Goal: Transaction & Acquisition: Purchase product/service

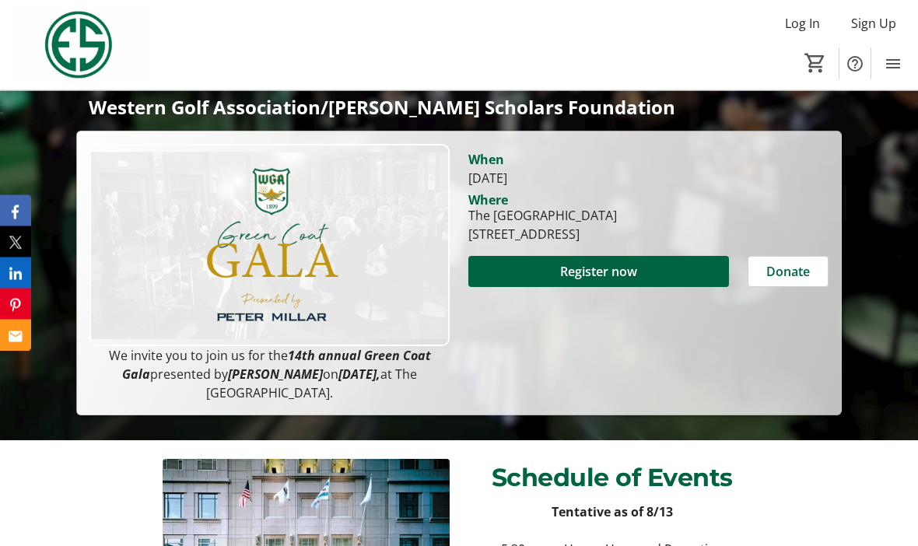
scroll to position [297, 0]
click at [636, 257] on span at bounding box center [599, 271] width 261 height 37
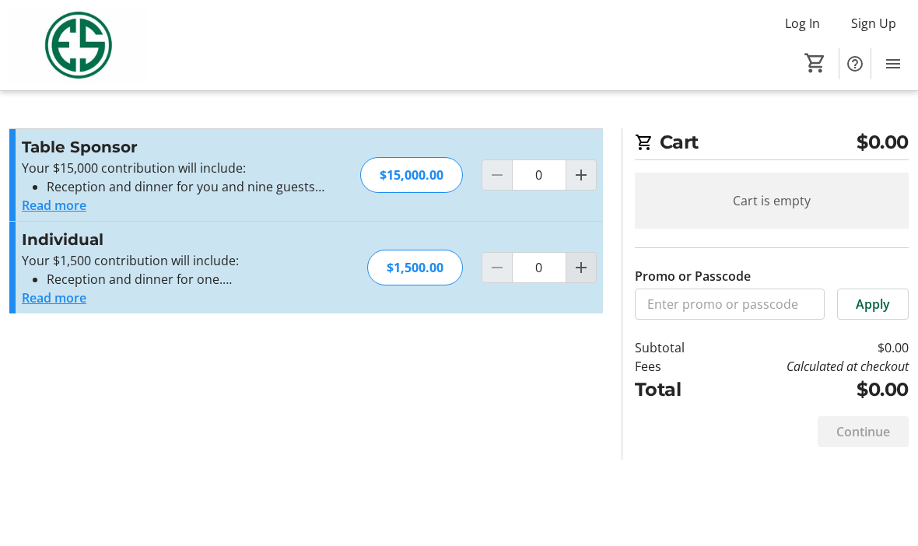
click at [585, 267] on mat-icon "Increment by one" at bounding box center [581, 267] width 19 height 19
type input "1"
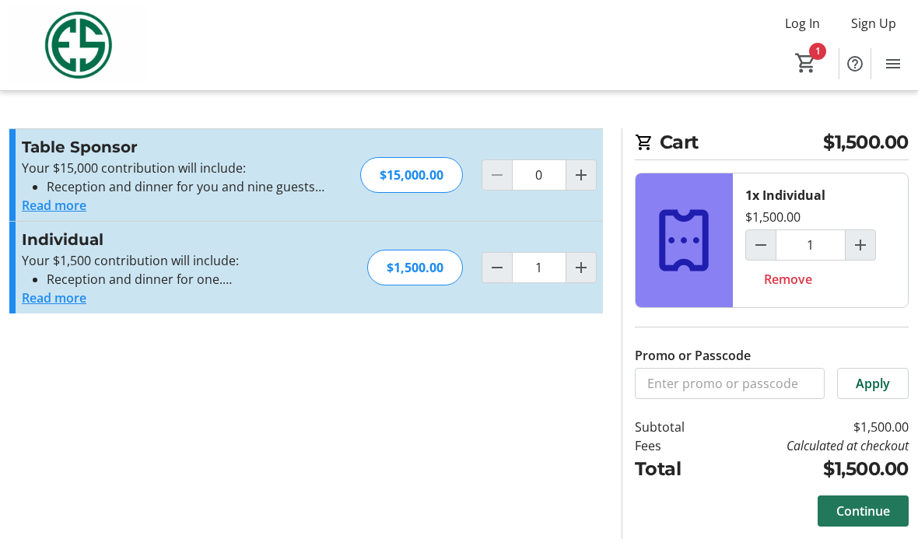
click at [867, 511] on span "Continue" at bounding box center [864, 511] width 54 height 19
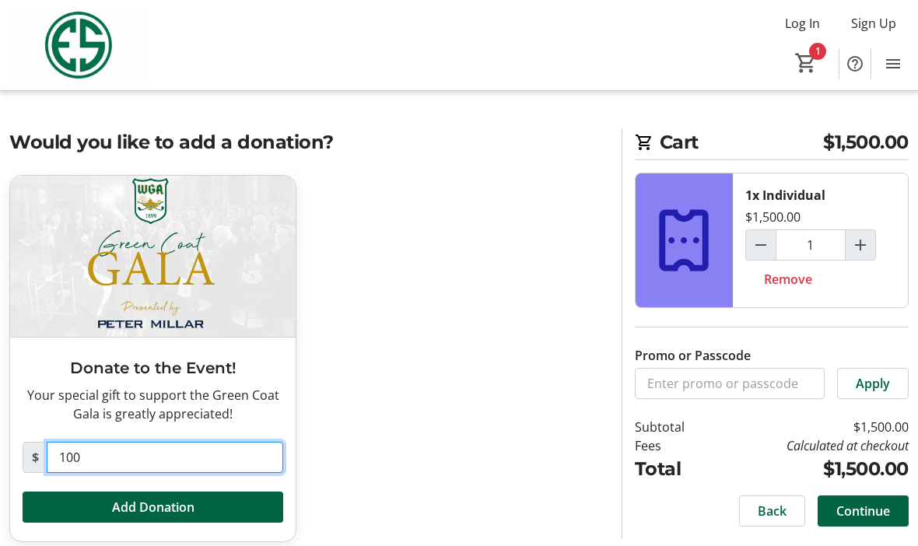
click at [111, 458] on input "100" at bounding box center [165, 457] width 237 height 31
type input "1,000"
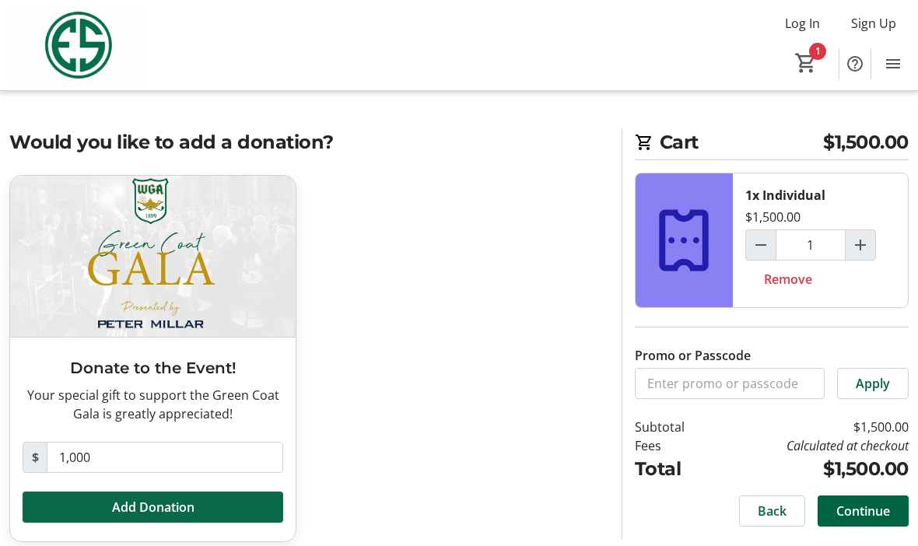
click at [202, 501] on span at bounding box center [153, 507] width 261 height 37
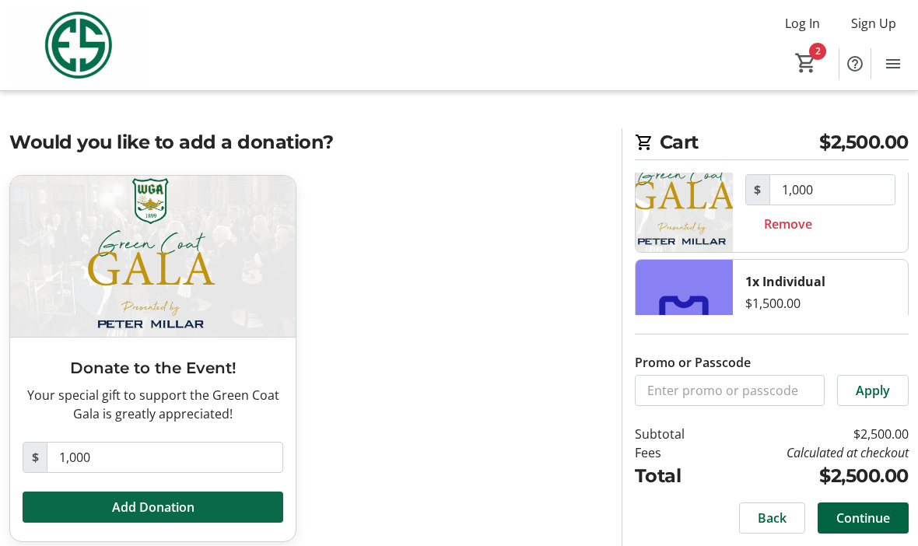
scroll to position [60, 0]
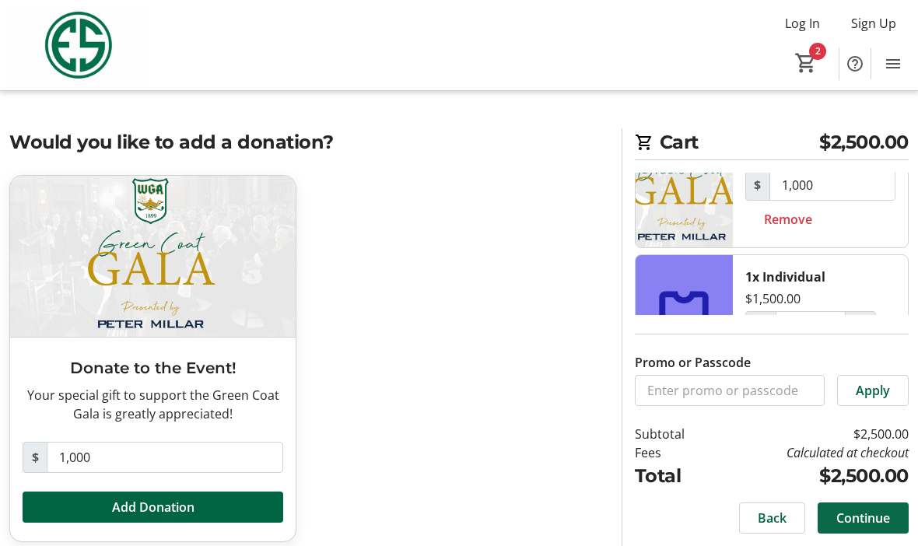
click at [870, 537] on span at bounding box center [863, 518] width 91 height 37
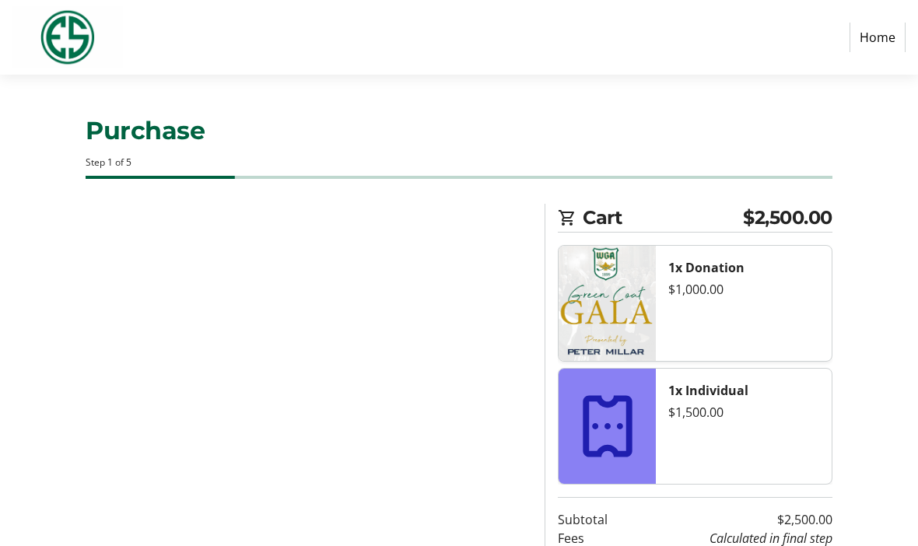
select select "US"
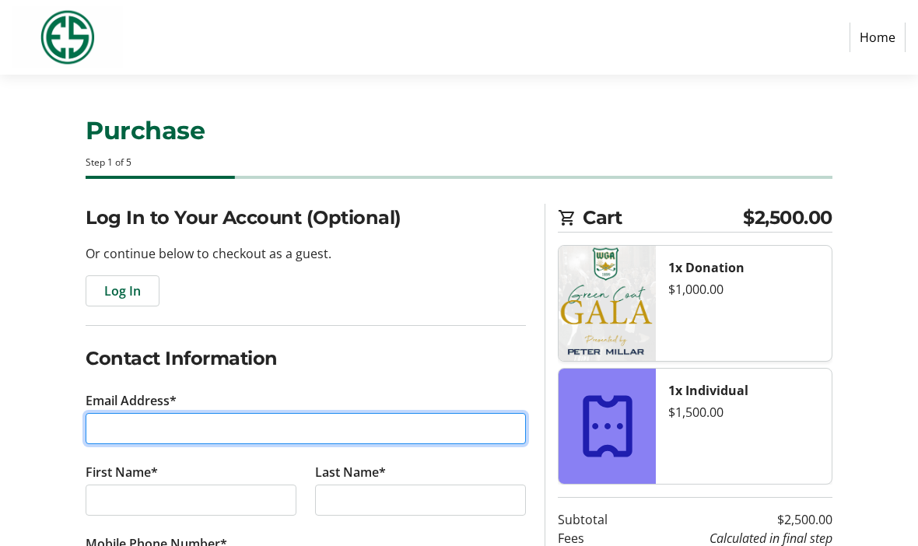
click at [190, 421] on input "Email Address*" at bounding box center [306, 428] width 441 height 31
type input "[PERSON_NAME][EMAIL_ADDRESS][DOMAIN_NAME]"
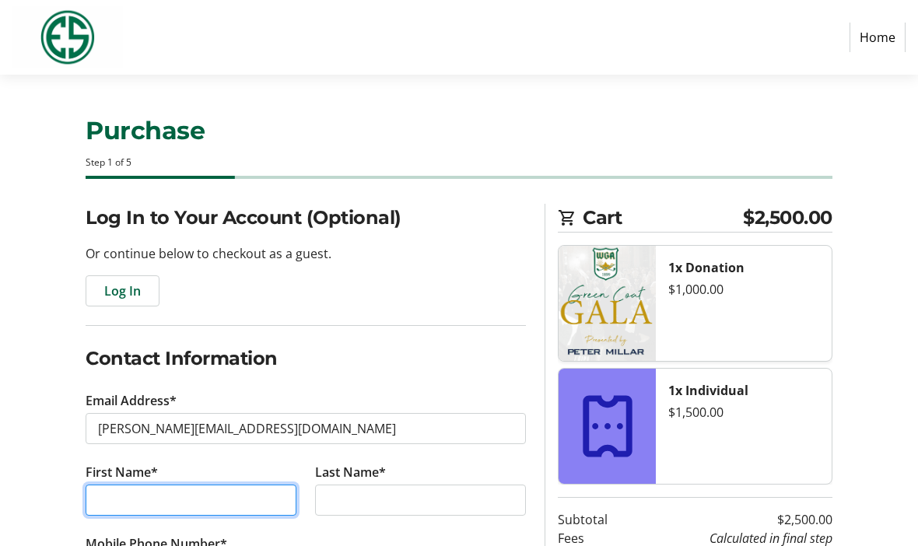
type input "[PERSON_NAME]"
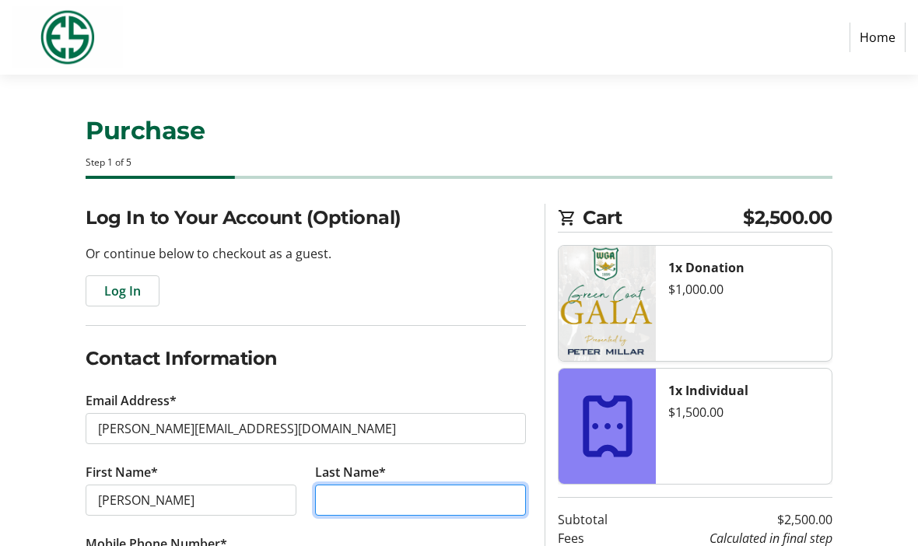
type input "[PERSON_NAME]"
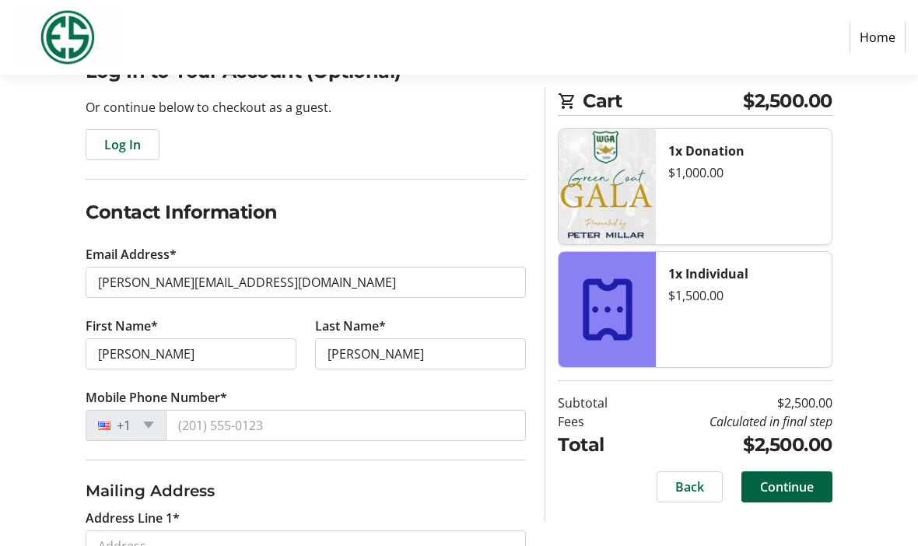
scroll to position [146, 0]
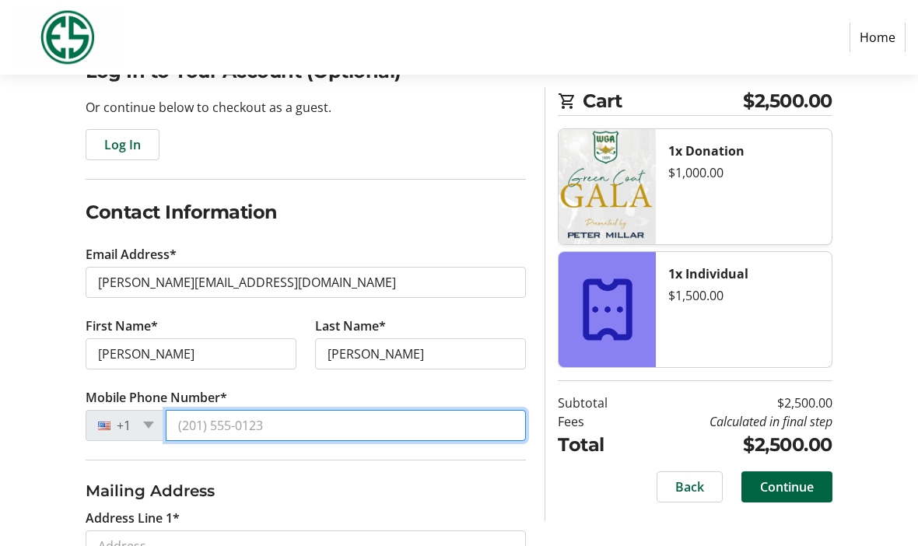
click at [279, 422] on input "Mobile Phone Number*" at bounding box center [346, 425] width 360 height 31
type input "[PHONE_NUMBER]"
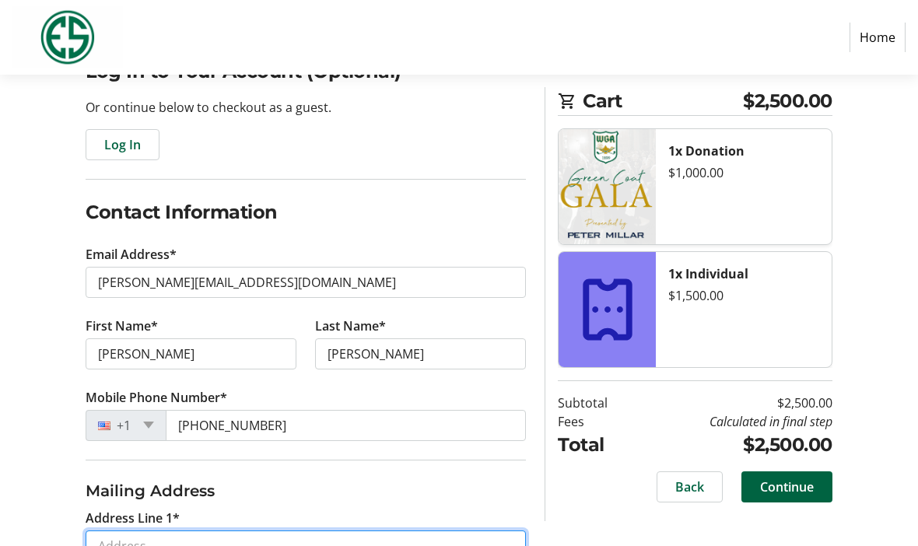
click at [211, 541] on input "Address Line 1*" at bounding box center [306, 546] width 441 height 31
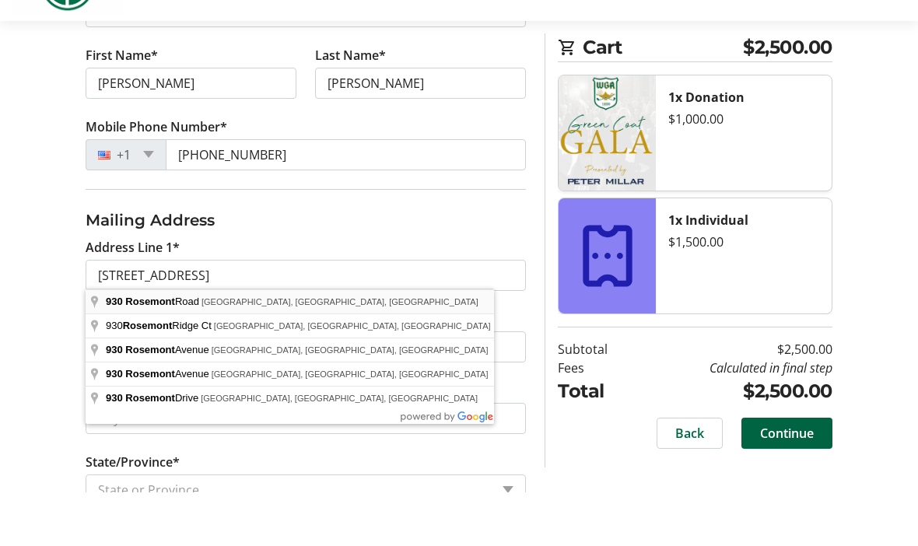
type input "[STREET_ADDRESS]"
type input "West Linn"
select select "OR"
type input "97068"
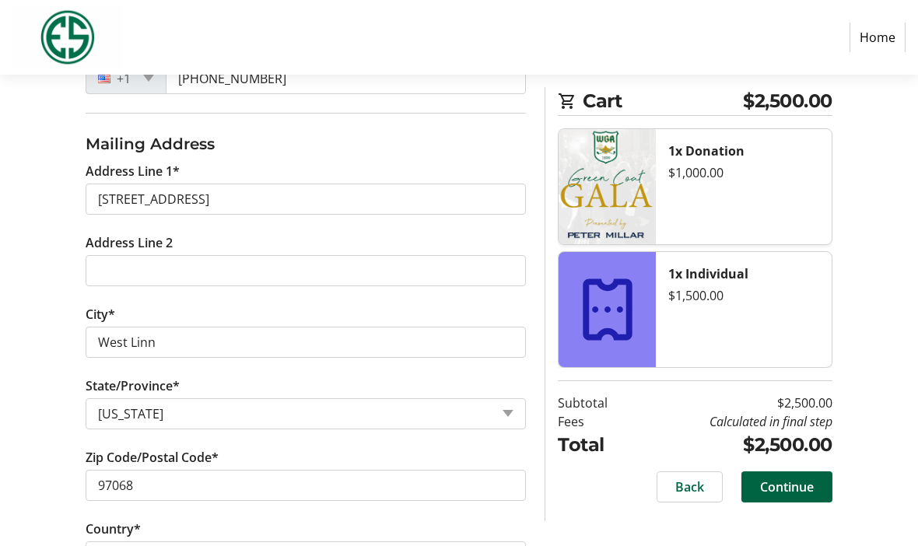
scroll to position [501, 0]
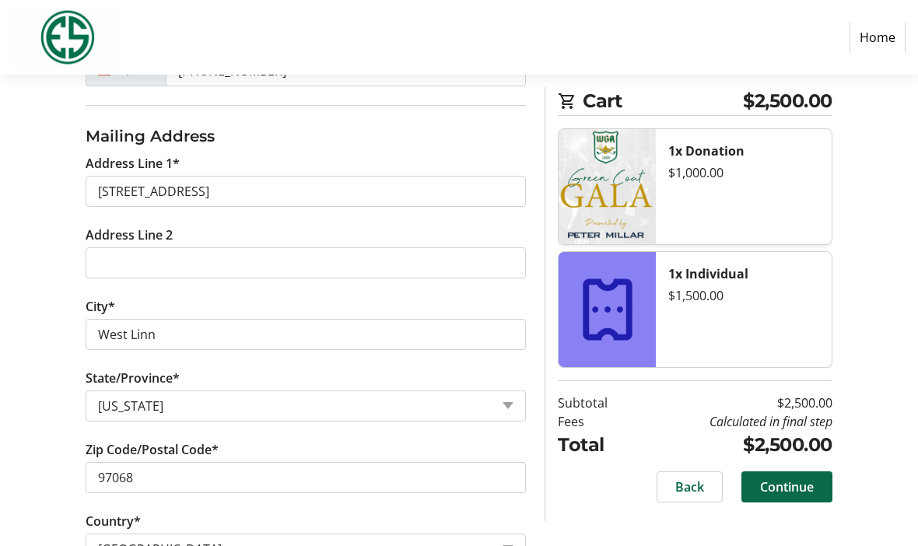
click at [778, 490] on span "Continue" at bounding box center [787, 487] width 54 height 19
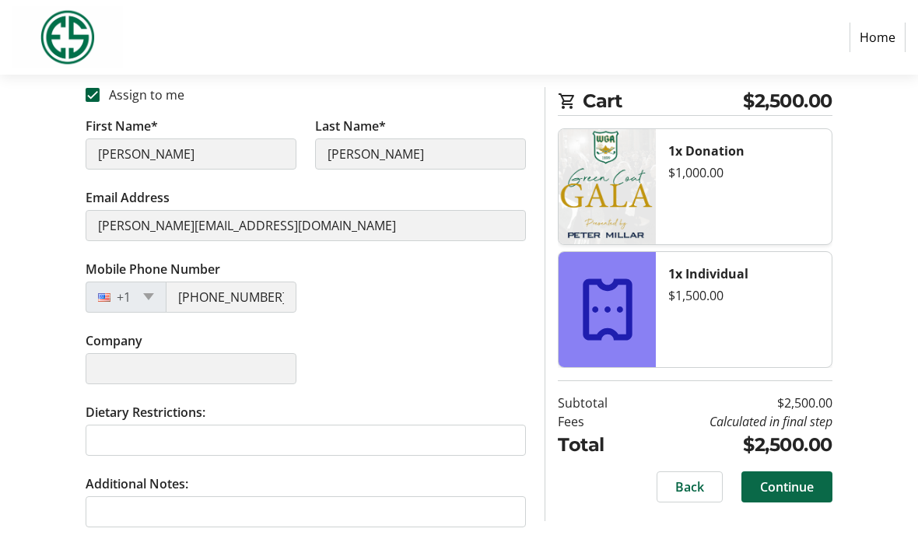
scroll to position [36, 0]
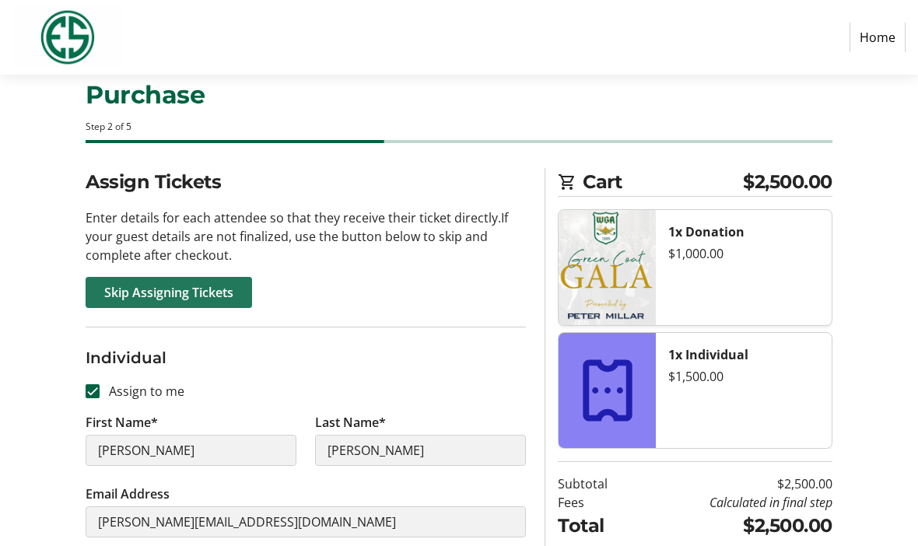
click at [229, 295] on span "Skip Assigning Tickets" at bounding box center [168, 292] width 129 height 19
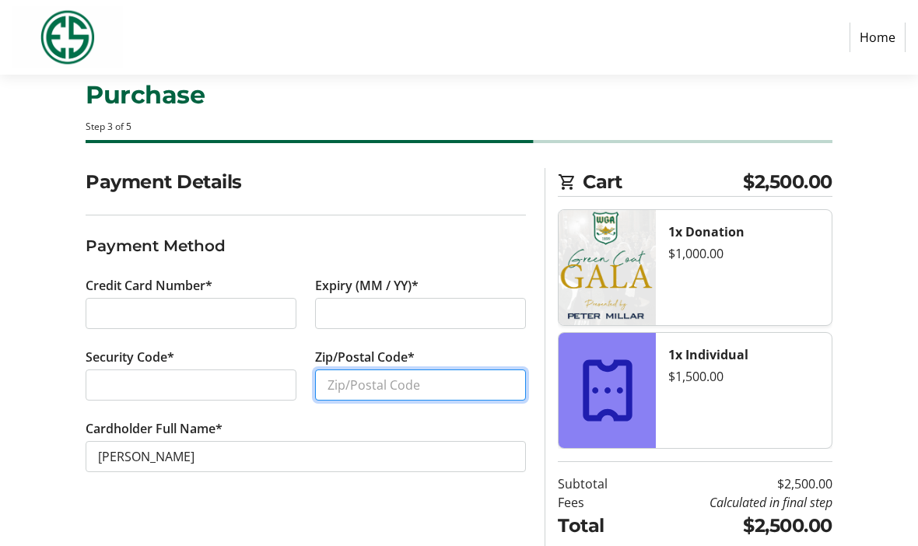
click at [390, 381] on input "Zip/Postal Code*" at bounding box center [420, 385] width 211 height 31
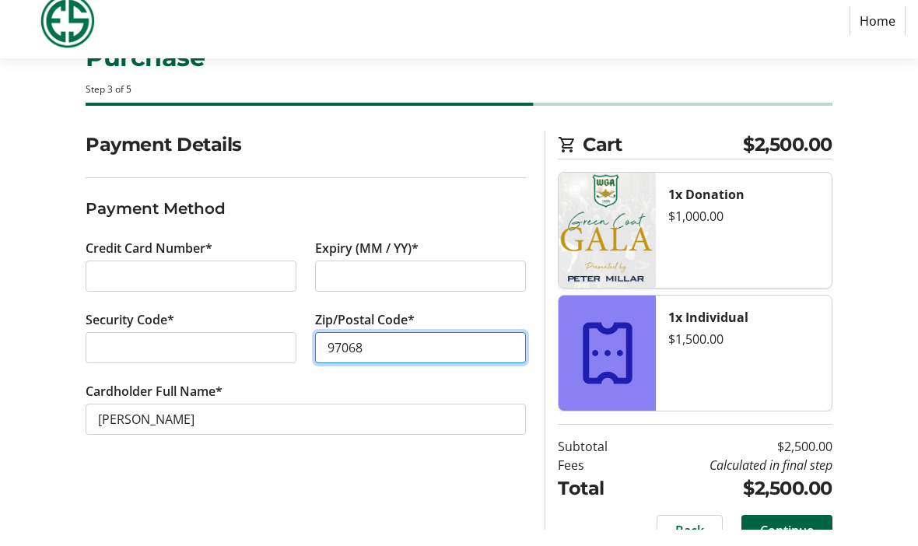
scroll to position [90, 0]
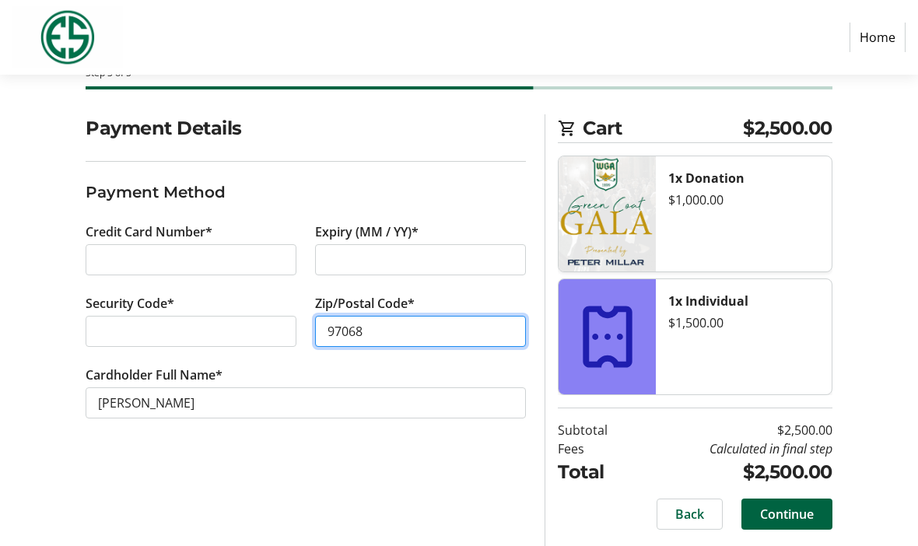
type input "97068"
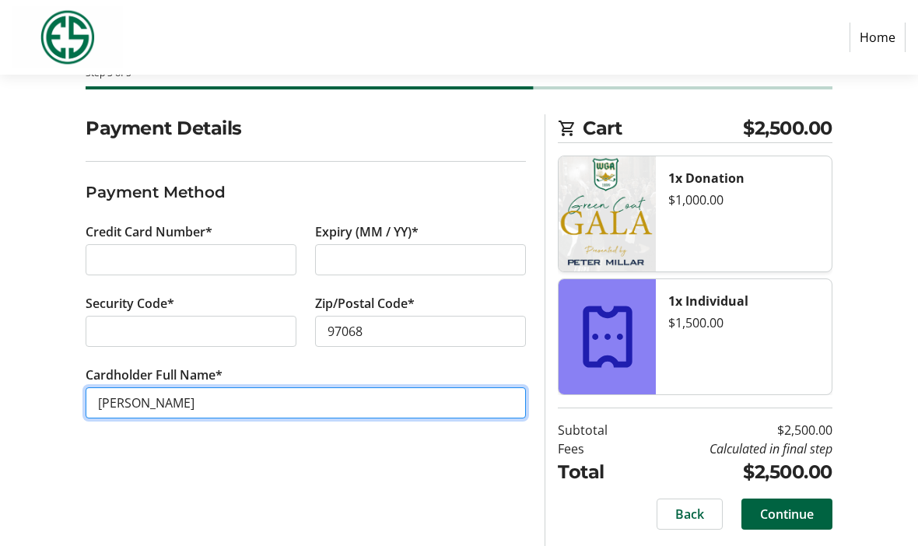
click at [131, 403] on input "[PERSON_NAME]" at bounding box center [306, 403] width 441 height 31
type input "[PERSON_NAME]"
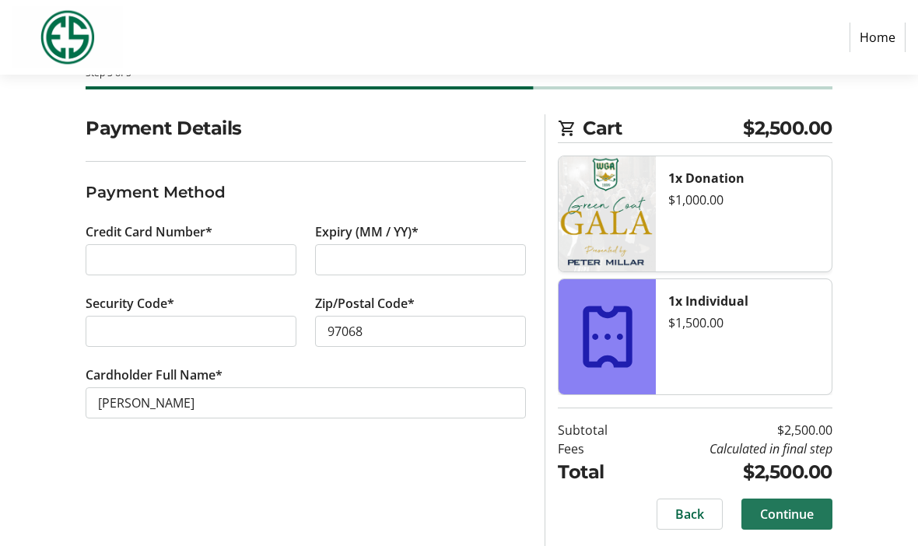
click at [807, 518] on span "Continue" at bounding box center [787, 514] width 54 height 19
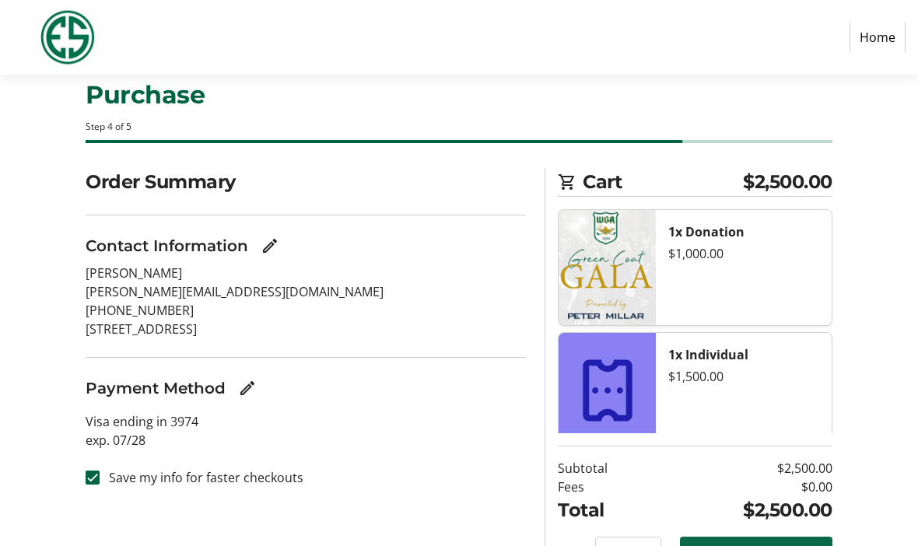
click at [791, 546] on span "Complete Purchase" at bounding box center [756, 552] width 115 height 19
